Goal: Register for event/course

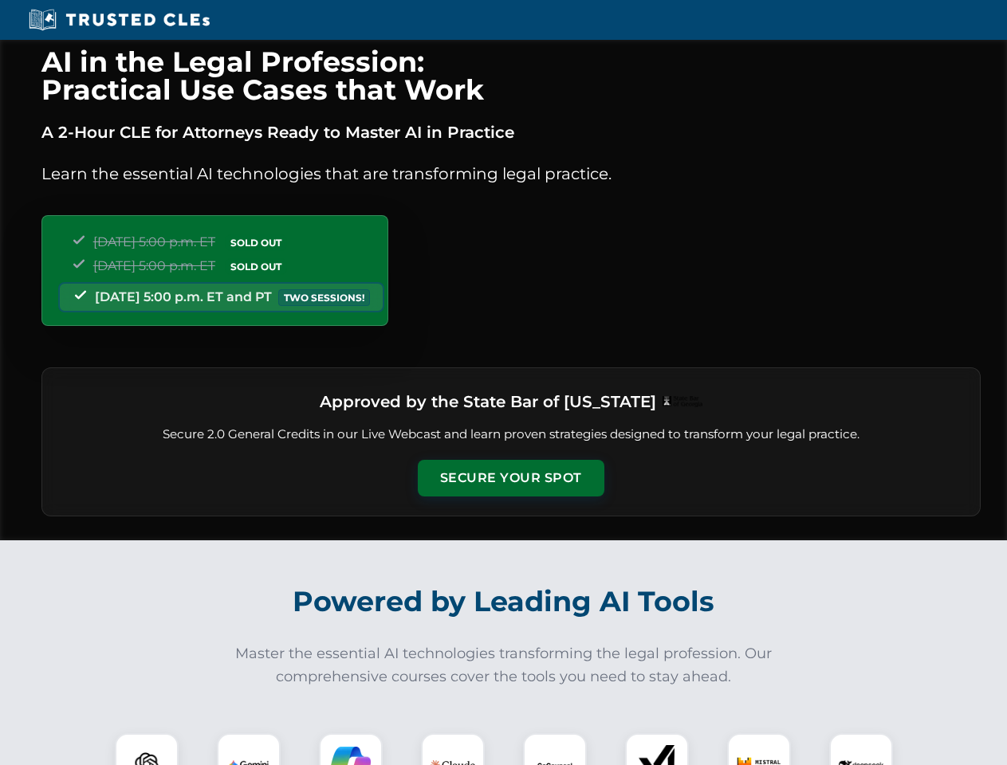
click at [510, 478] on button "Secure Your Spot" at bounding box center [511, 478] width 187 height 37
